Goal: Task Accomplishment & Management: Use online tool/utility

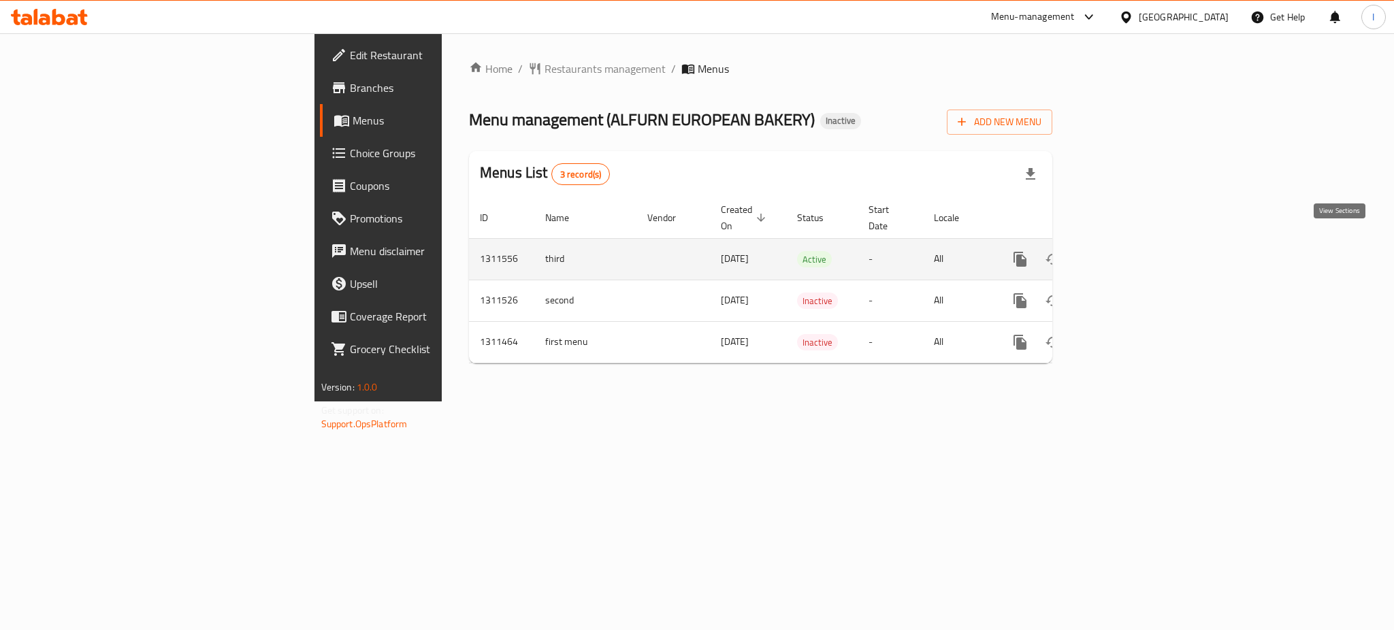
click at [1124, 253] on icon "enhanced table" at bounding box center [1118, 259] width 12 height 12
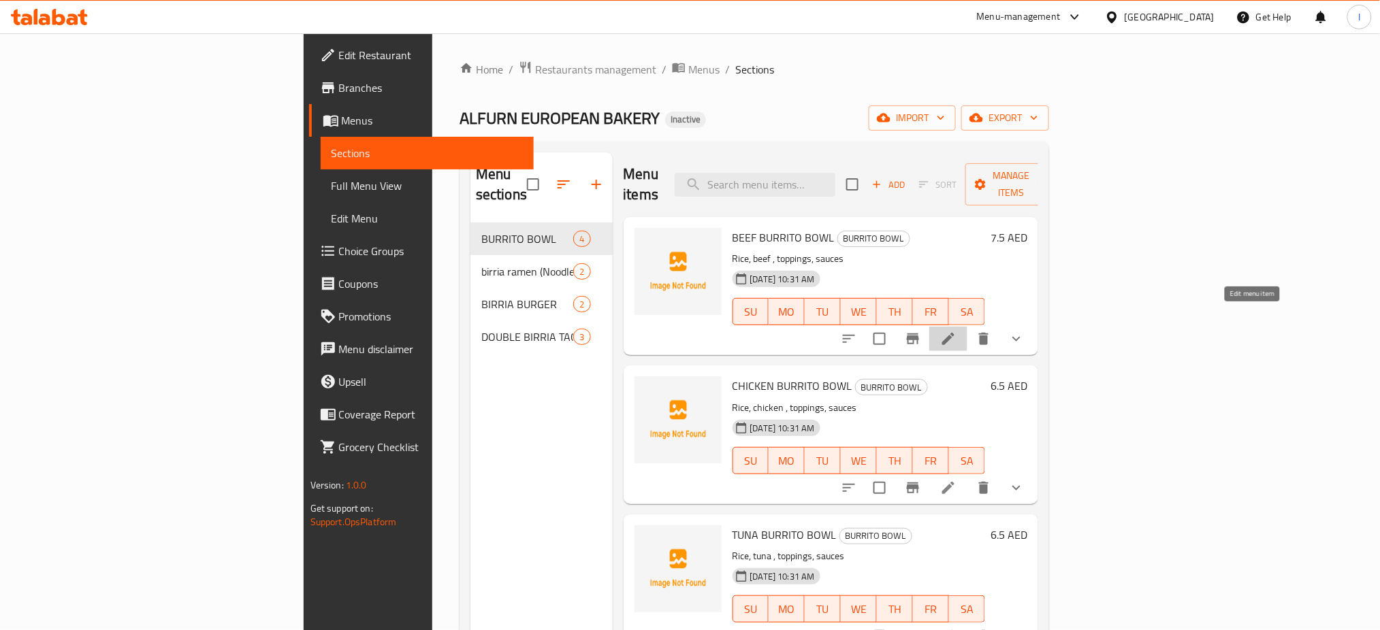
click at [956, 331] on icon at bounding box center [948, 339] width 16 height 16
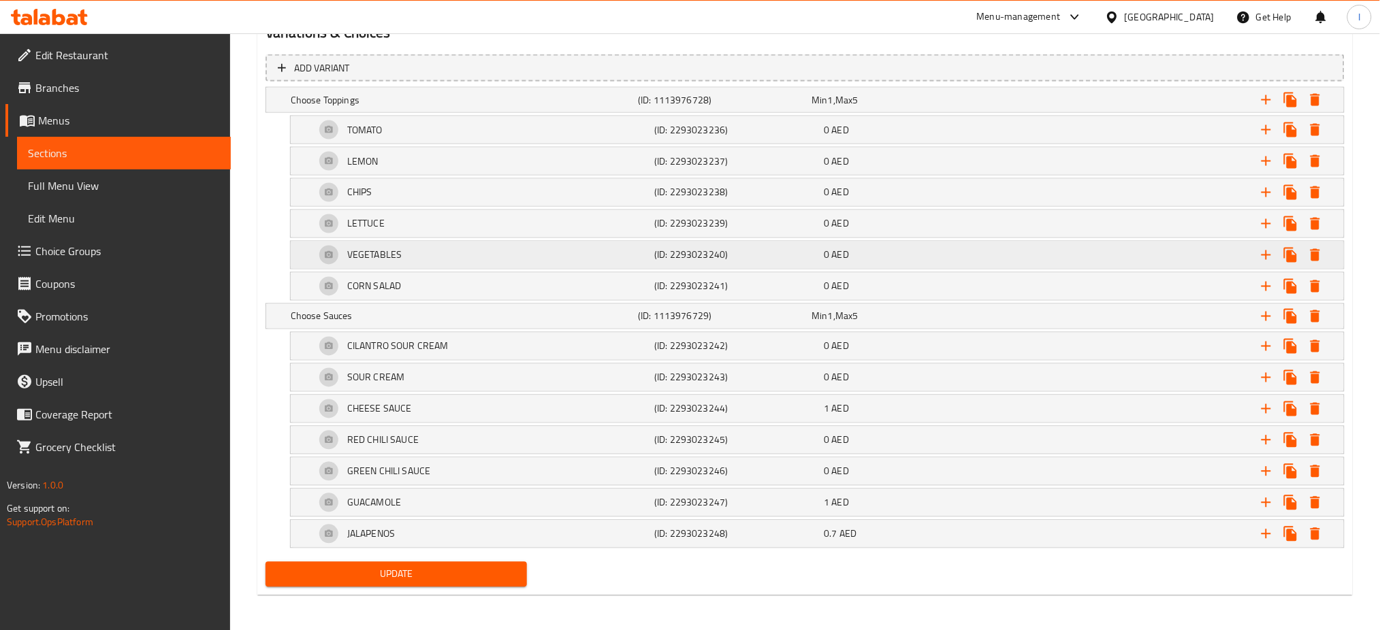
scroll to position [751, 0]
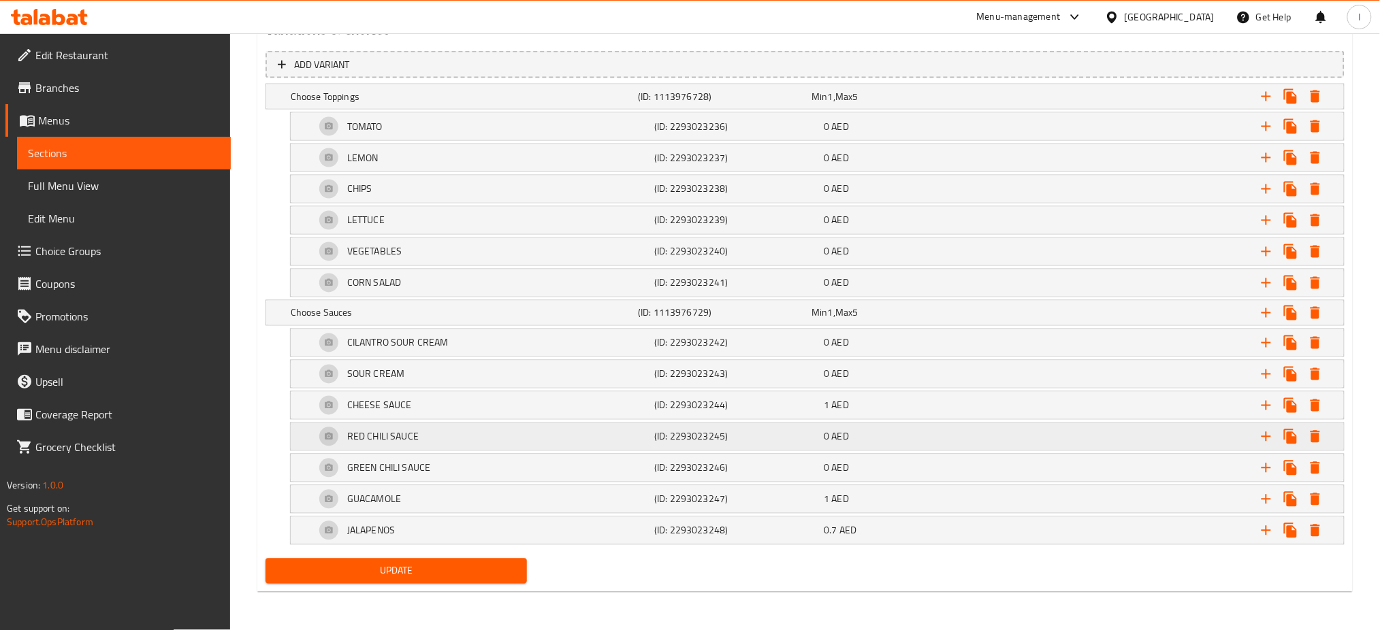
click at [507, 440] on div "RED CHILI SAUCE" at bounding box center [481, 437] width 339 height 33
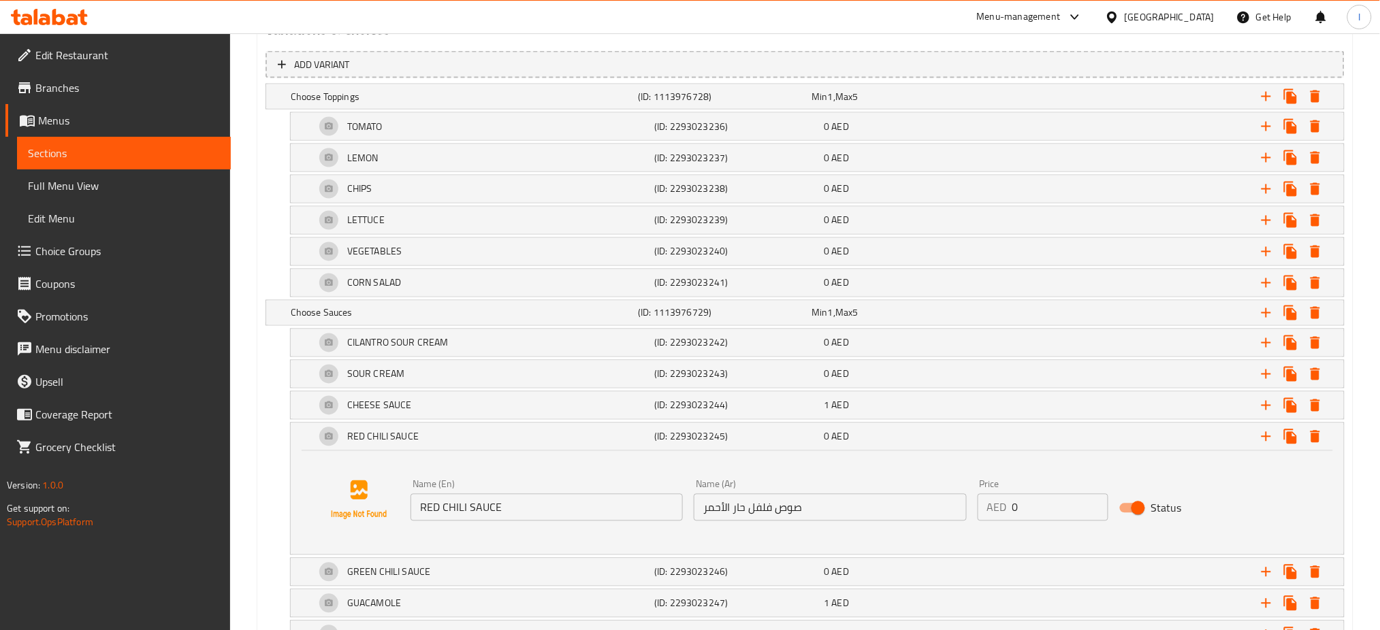
scroll to position [855, 0]
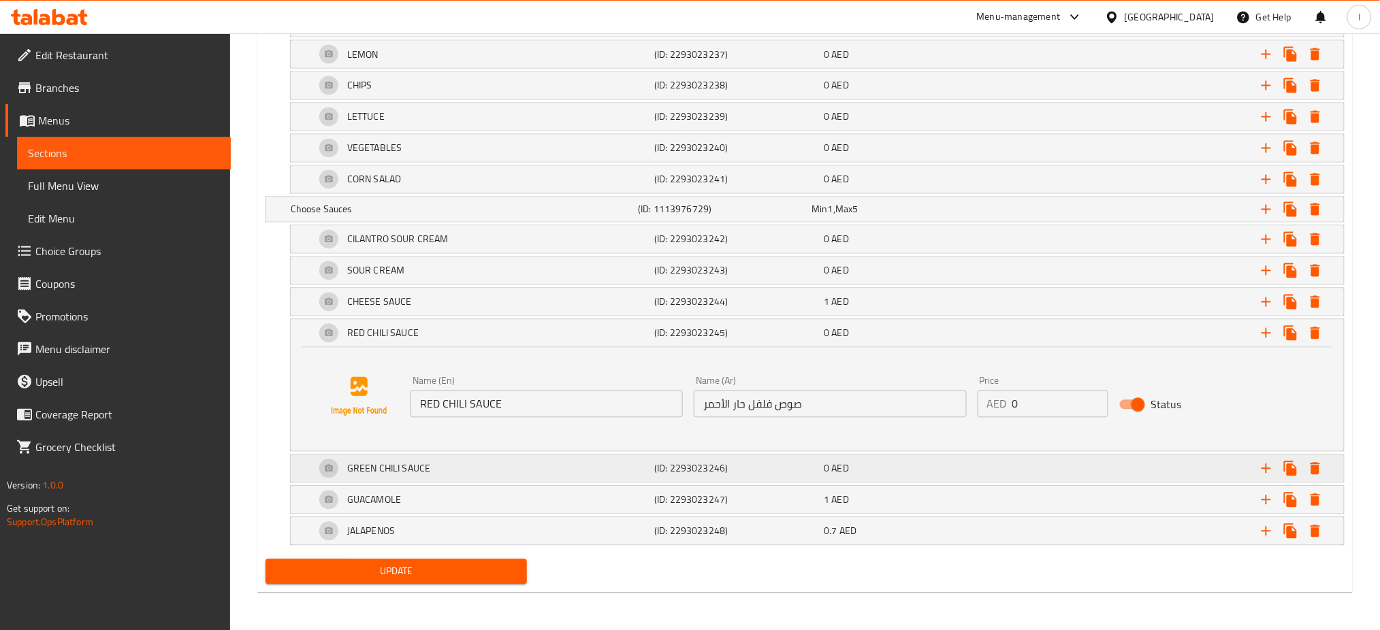
click at [554, 464] on div "GREEN CHILI SAUCE" at bounding box center [481, 469] width 339 height 33
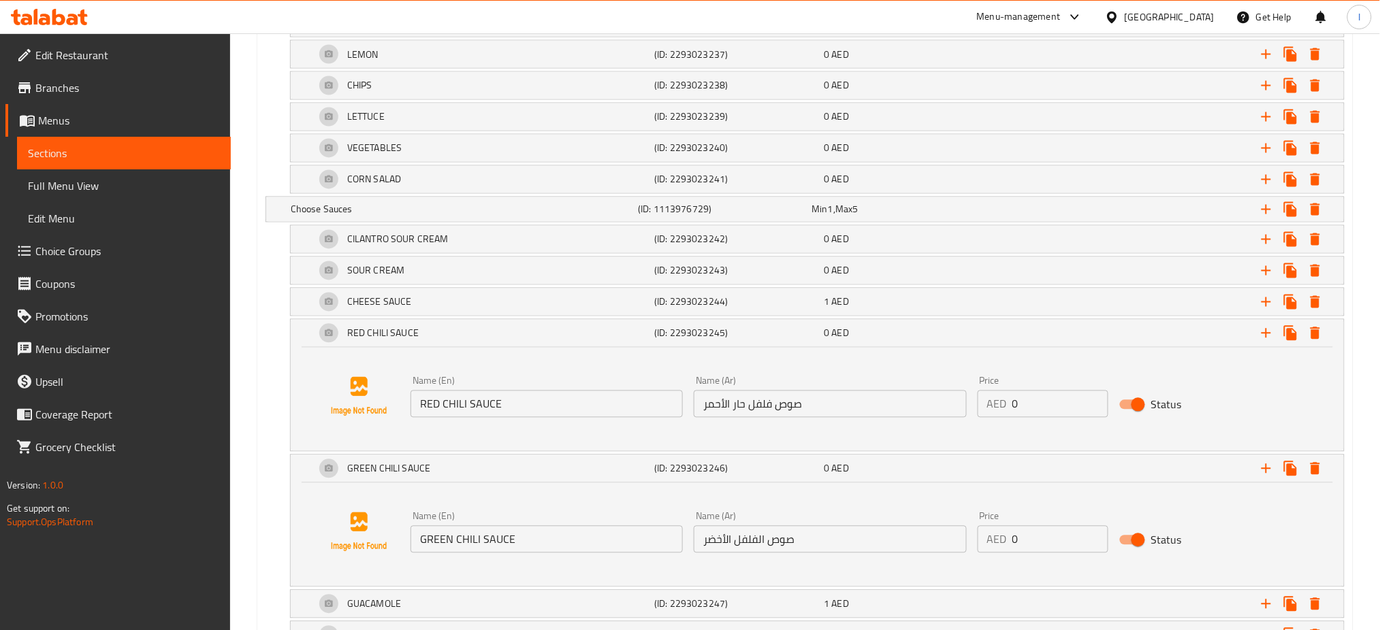
click at [1192, 12] on div "[GEOGRAPHIC_DATA]" at bounding box center [1169, 17] width 90 height 15
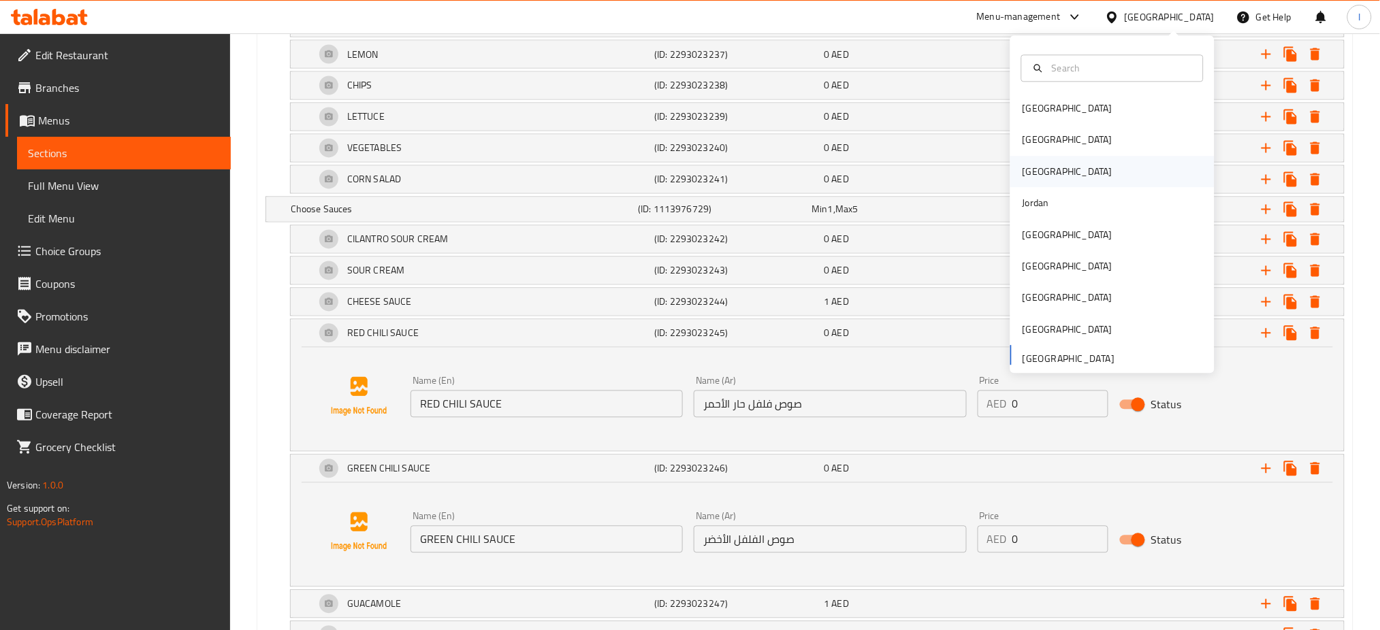
click at [1027, 173] on div "[GEOGRAPHIC_DATA]" at bounding box center [1067, 172] width 112 height 31
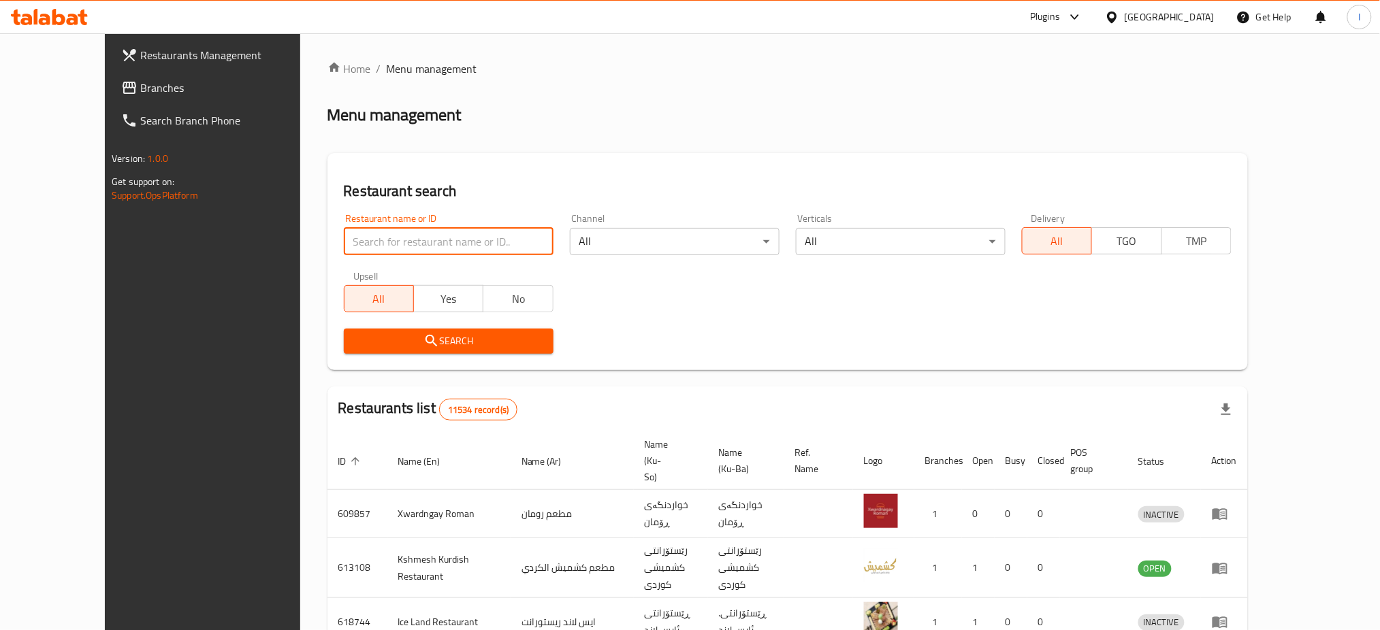
click at [386, 239] on input "search" at bounding box center [449, 241] width 210 height 27
paste input "742876"
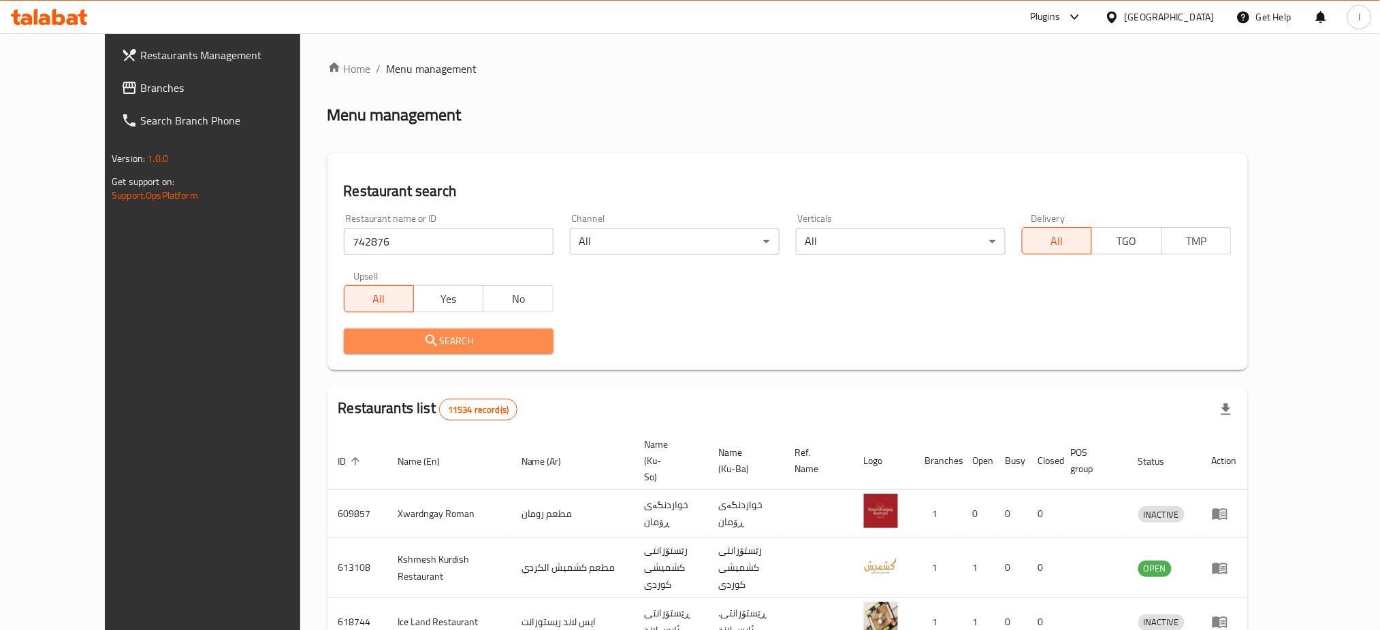
click at [355, 334] on span "Search" at bounding box center [449, 341] width 188 height 17
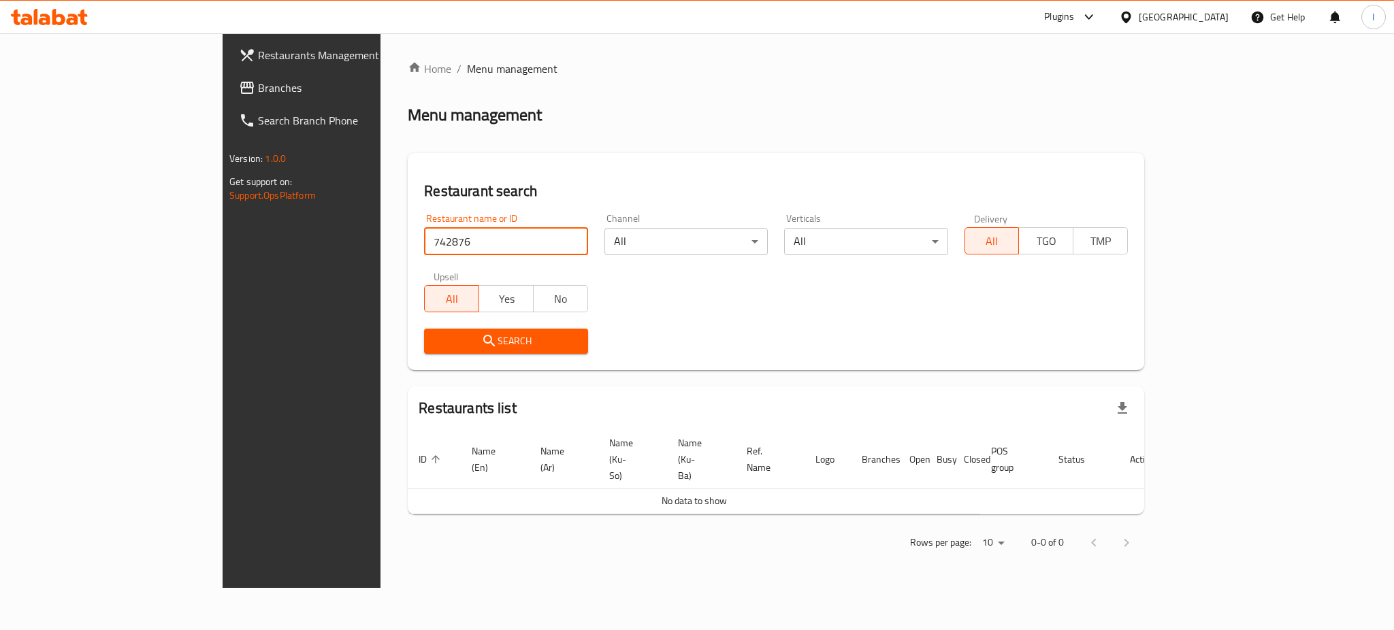
click at [424, 239] on input "742876" at bounding box center [505, 241] width 163 height 27
paste input "687811"
type input "687811"
click button "Search" at bounding box center [505, 341] width 163 height 25
